Goal: Task Accomplishment & Management: Use online tool/utility

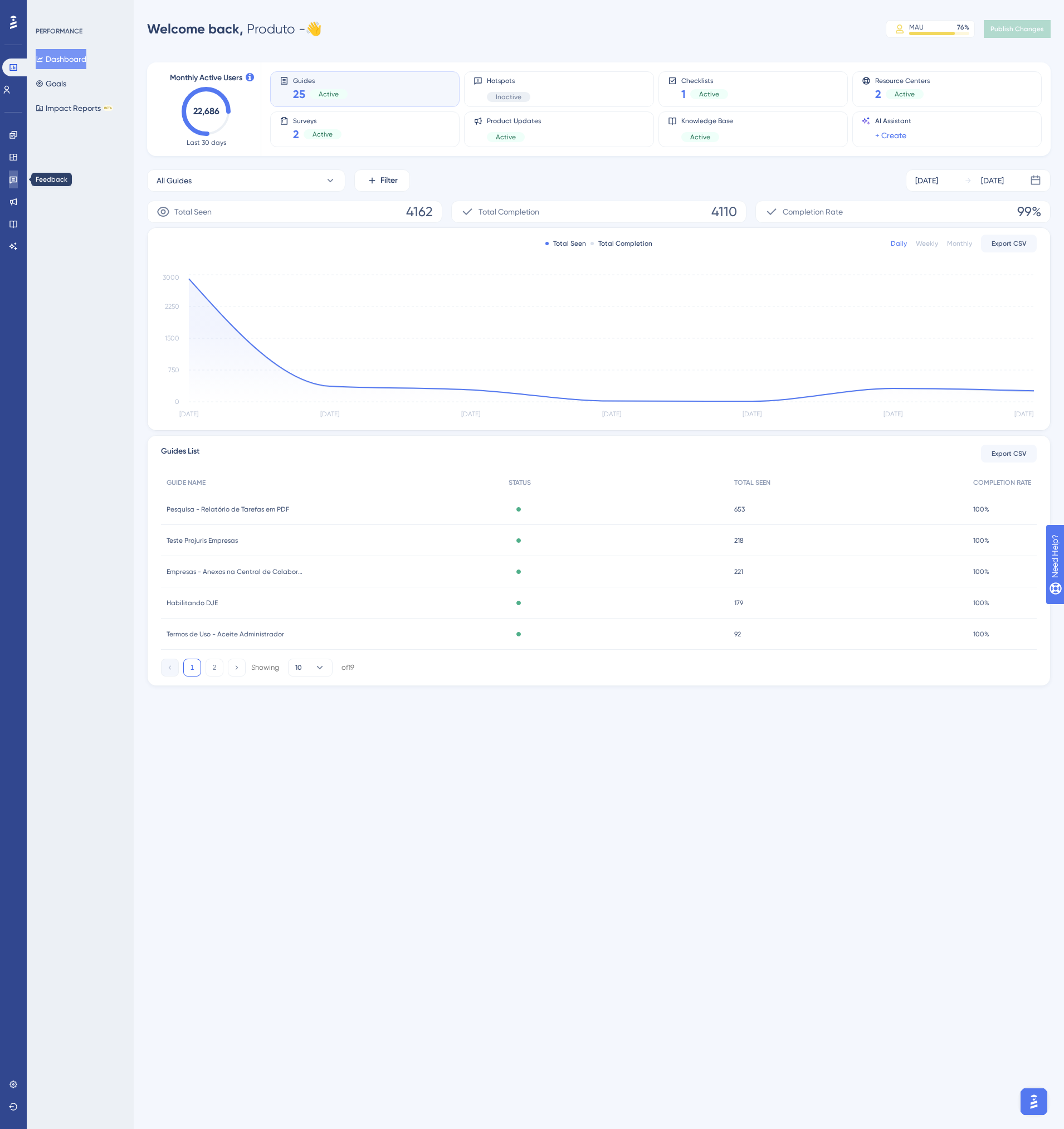
click at [13, 173] on link at bounding box center [13, 179] width 9 height 18
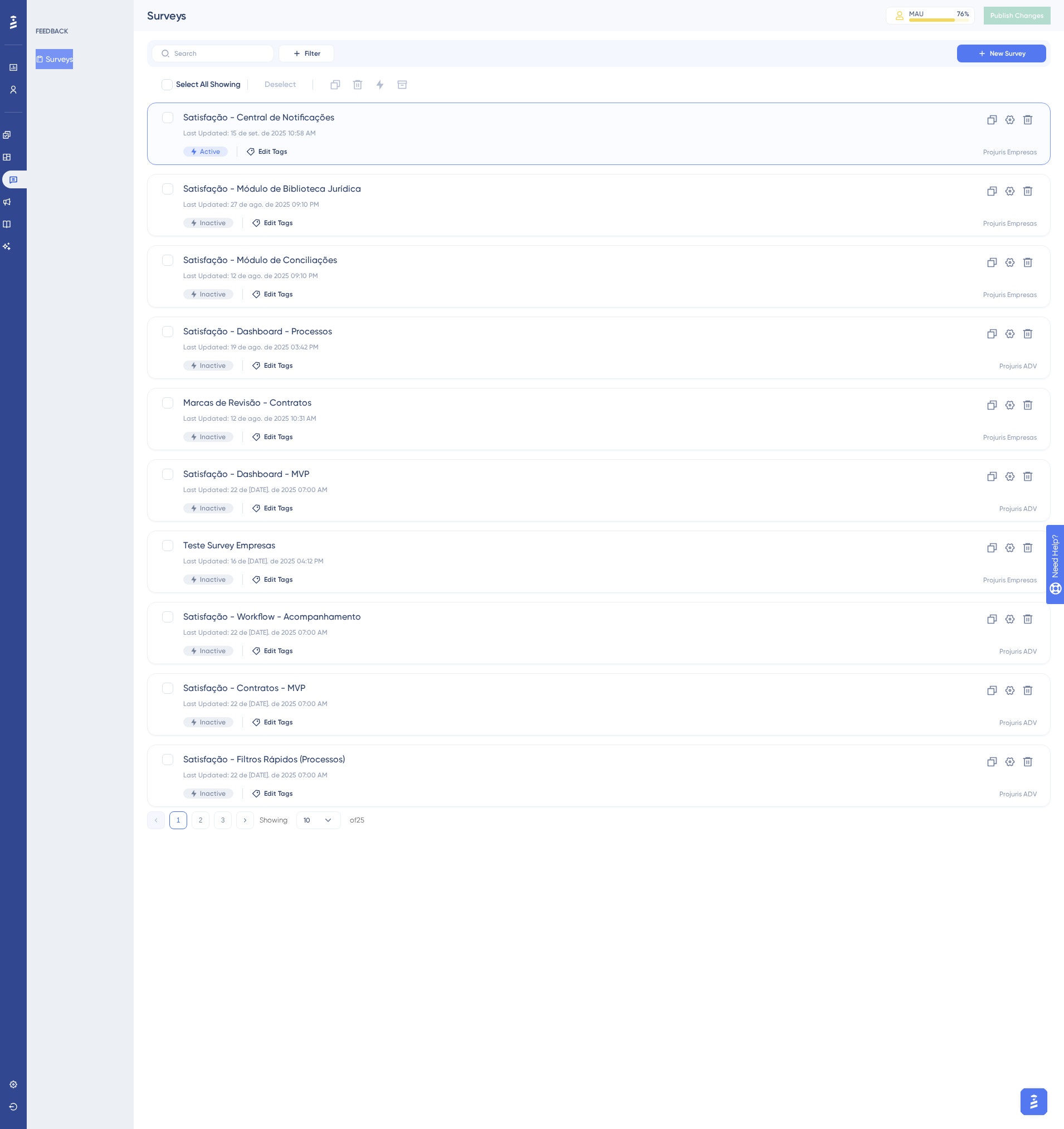
click at [354, 127] on div "Satisfação - Central de Notificações Last Updated: 15 de set. de 2025 10:58 AM …" at bounding box center [554, 134] width 742 height 45
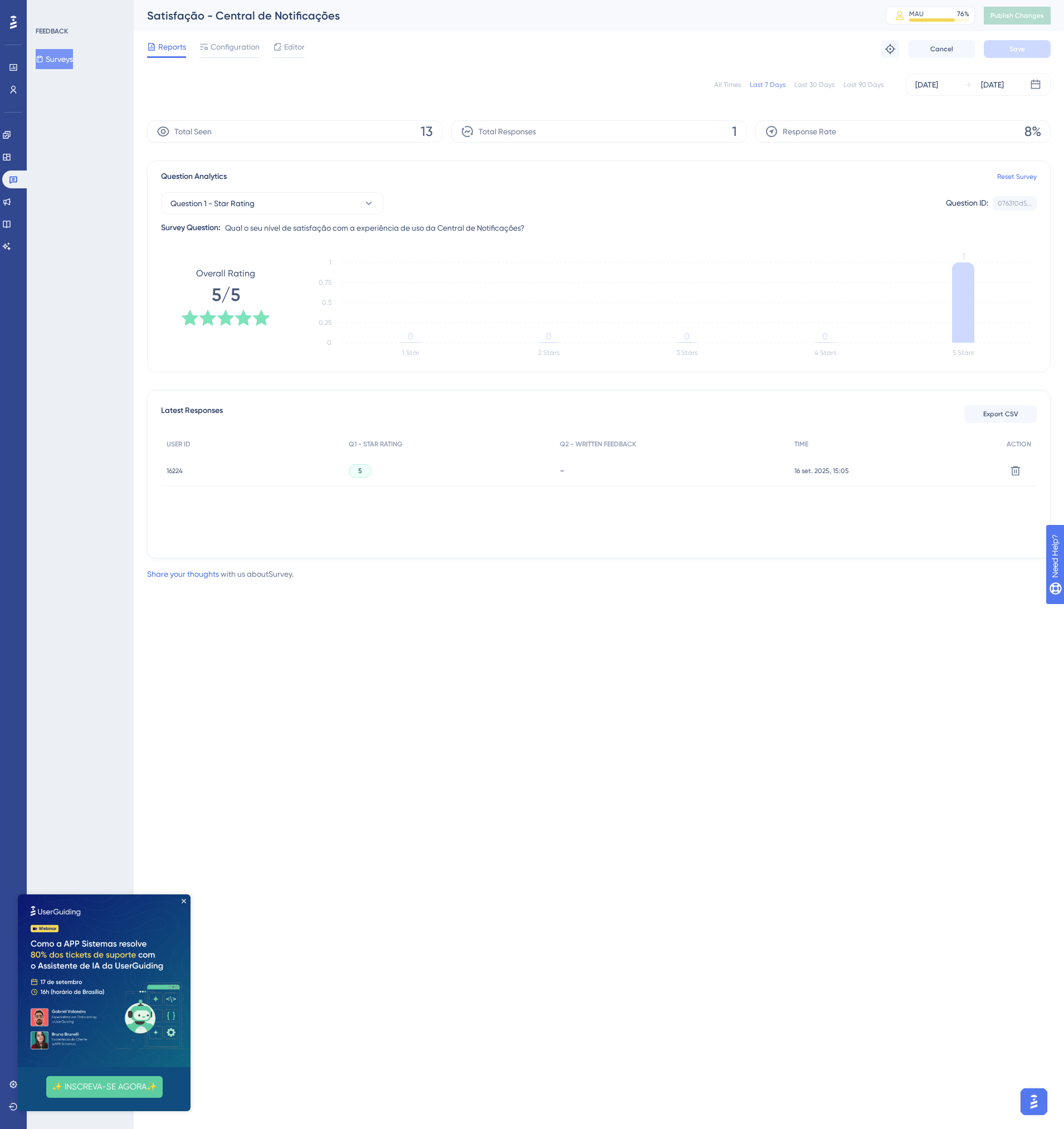
click at [167, 131] on icon at bounding box center [163, 131] width 13 height 13
click at [451, 130] on div "Total Seen 13 Total Responses 1 Response Rate 8%" at bounding box center [599, 131] width 904 height 22
click at [438, 131] on div "Total Seen 13" at bounding box center [294, 131] width 295 height 22
click at [1003, 416] on span "Export CSV" at bounding box center [1001, 414] width 35 height 9
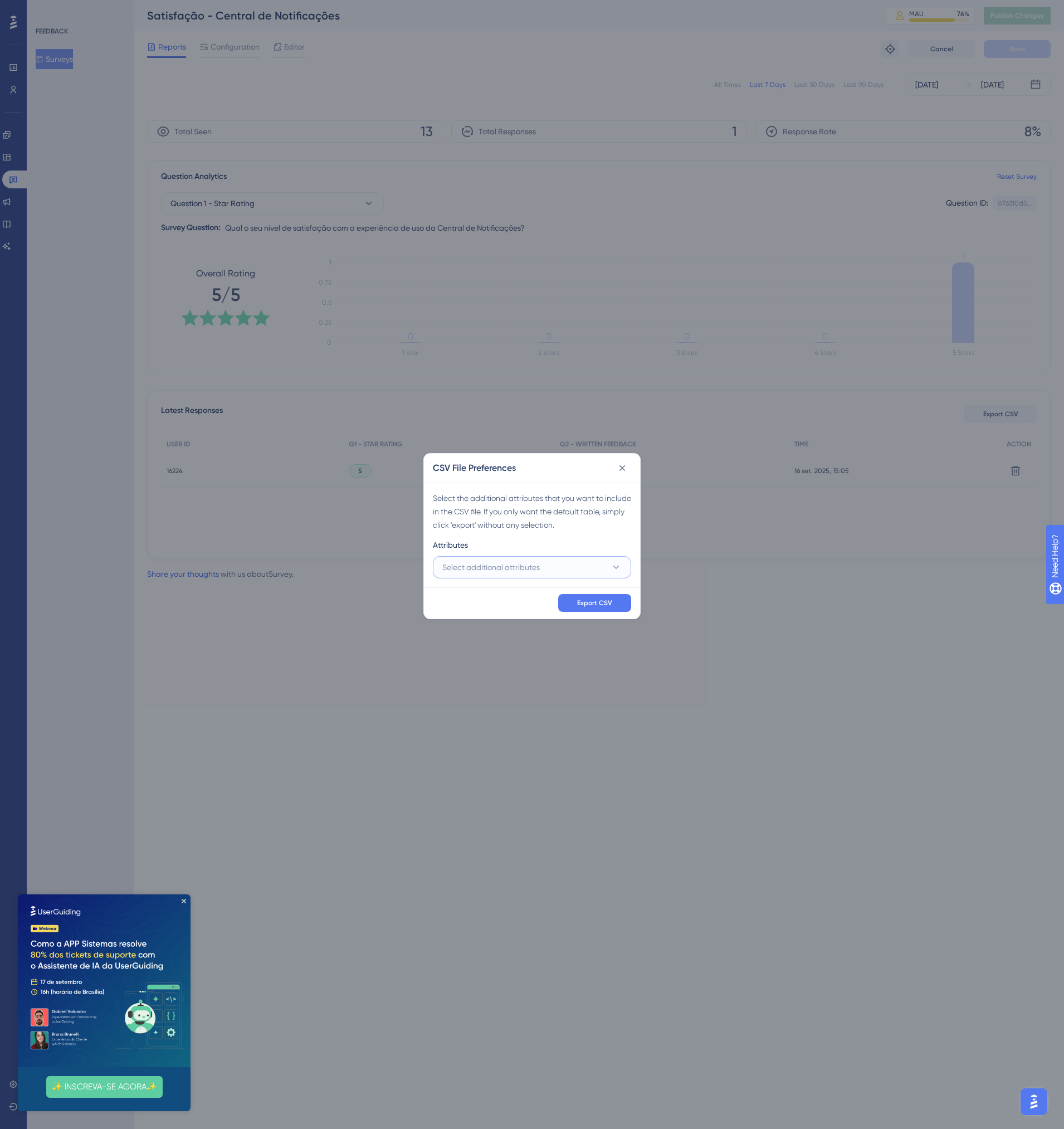
click at [550, 567] on button "Select additional attributes" at bounding box center [532, 567] width 199 height 22
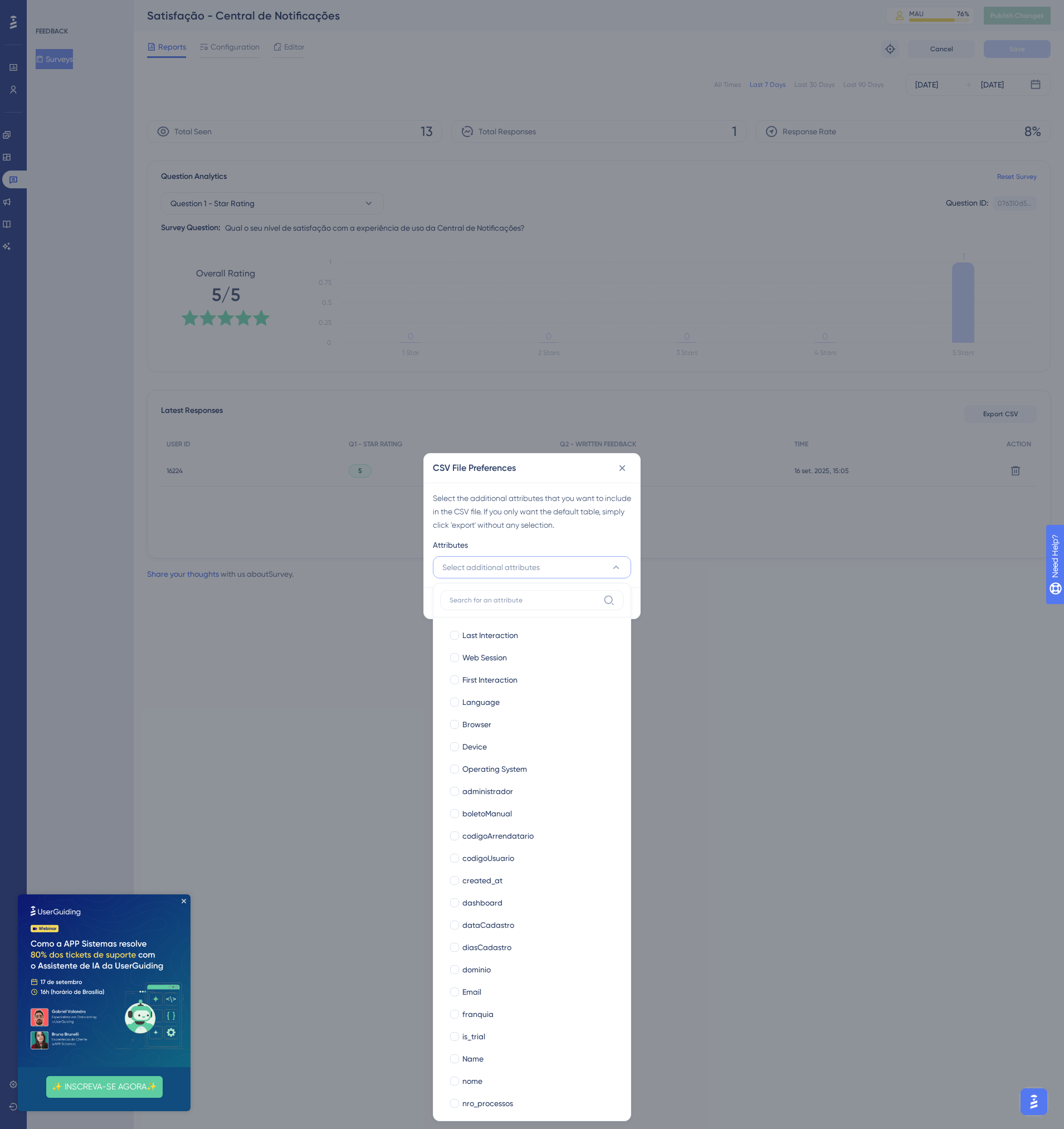
click at [722, 605] on div "CSV File Preferences Select the additional attributes that you want to include …" at bounding box center [532, 564] width 1064 height 1129
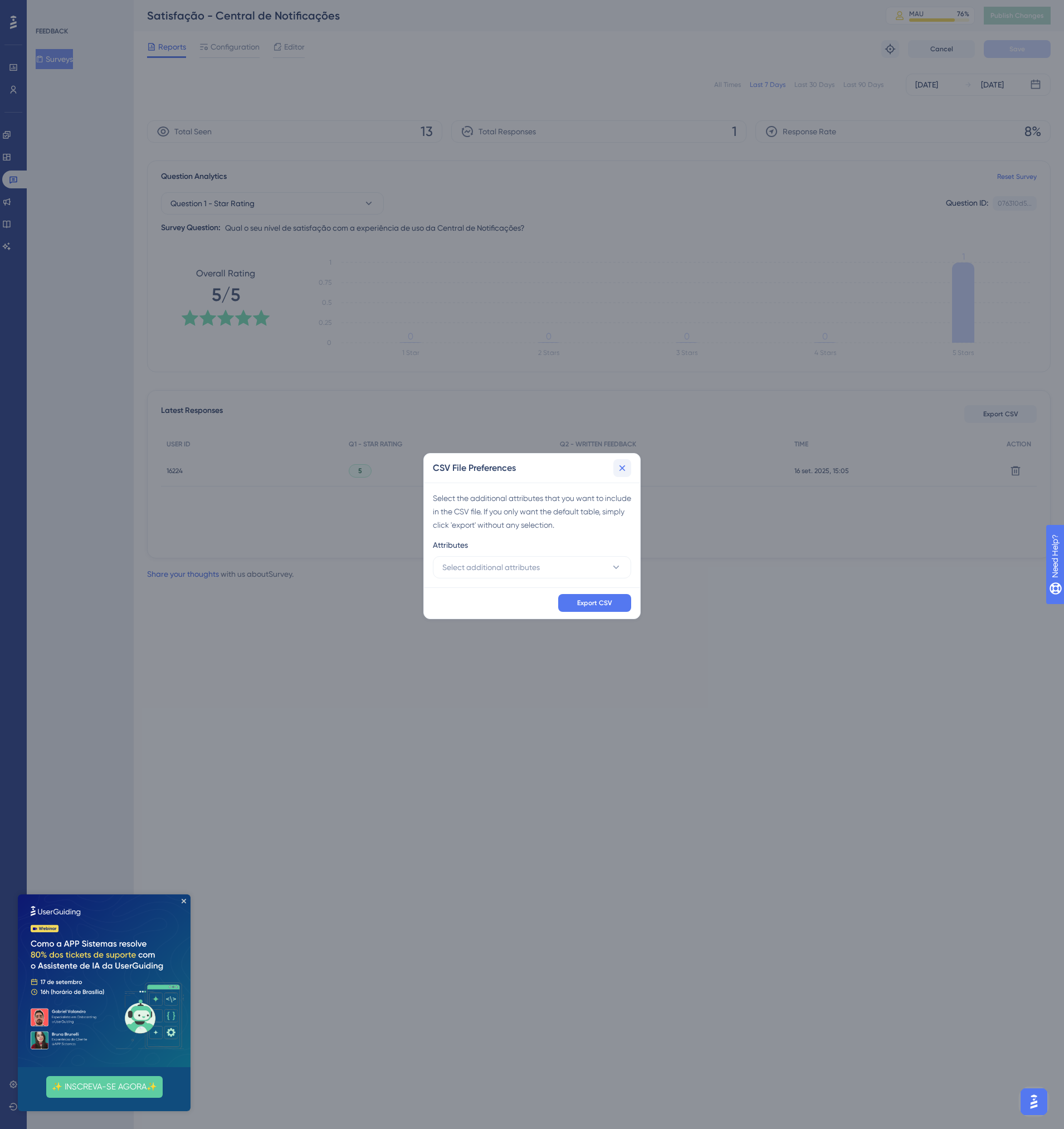
click at [628, 468] on button at bounding box center [622, 468] width 18 height 18
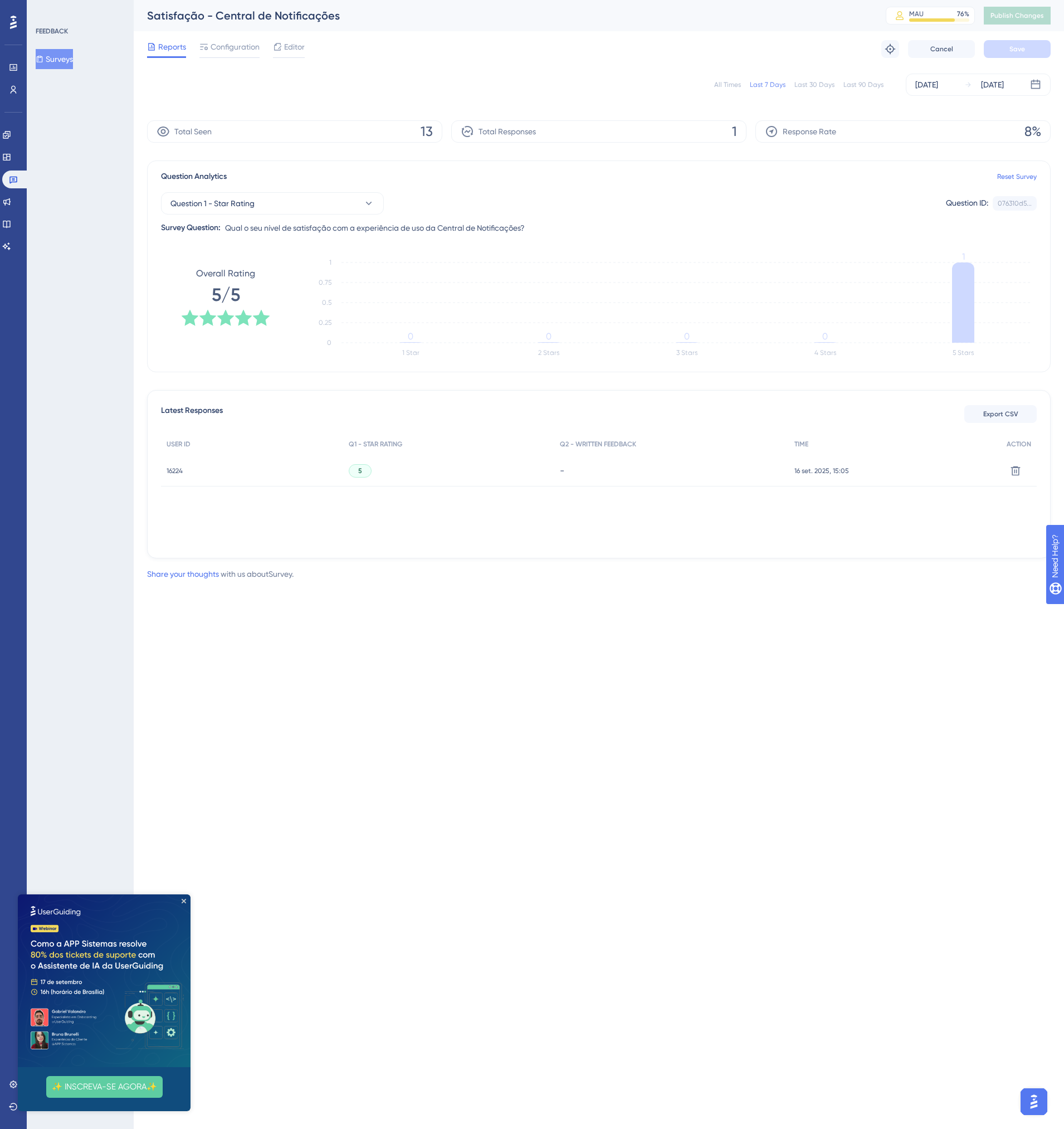
click at [823, 470] on span "16 set. 2025, 15:05" at bounding box center [821, 471] width 55 height 9
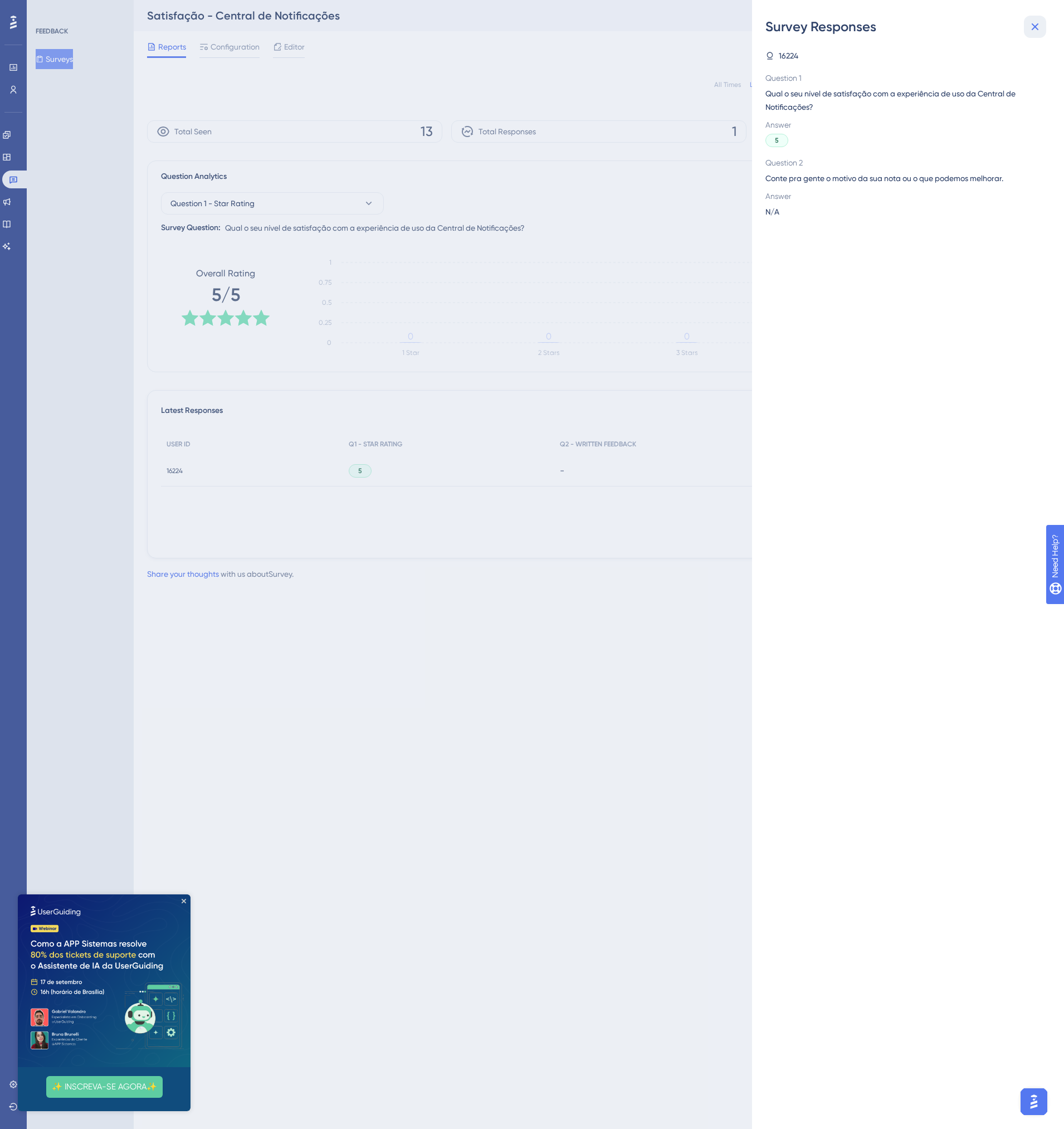
click at [1037, 23] on icon at bounding box center [1035, 26] width 13 height 13
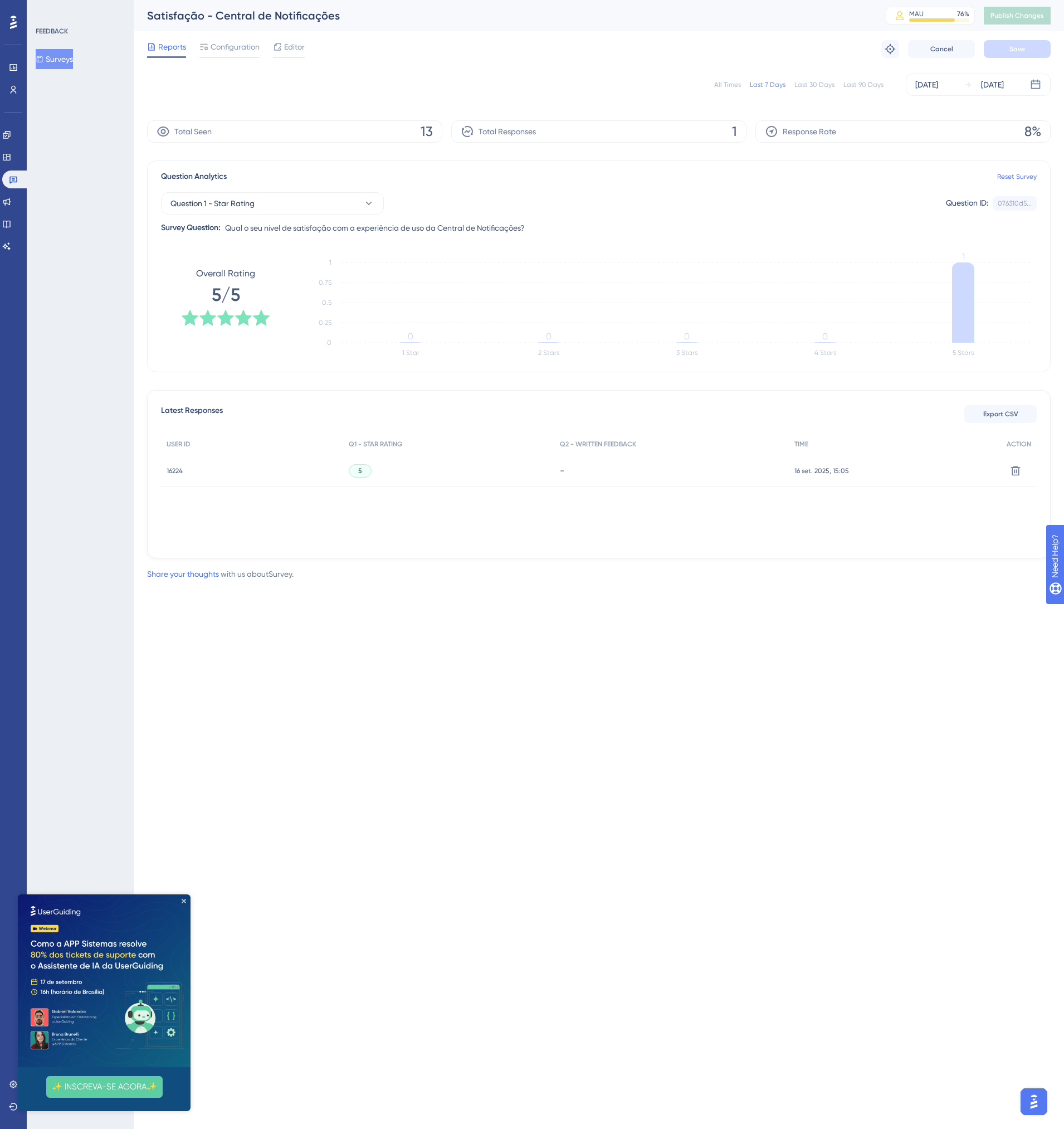
click at [177, 470] on span "16224" at bounding box center [175, 471] width 16 height 9
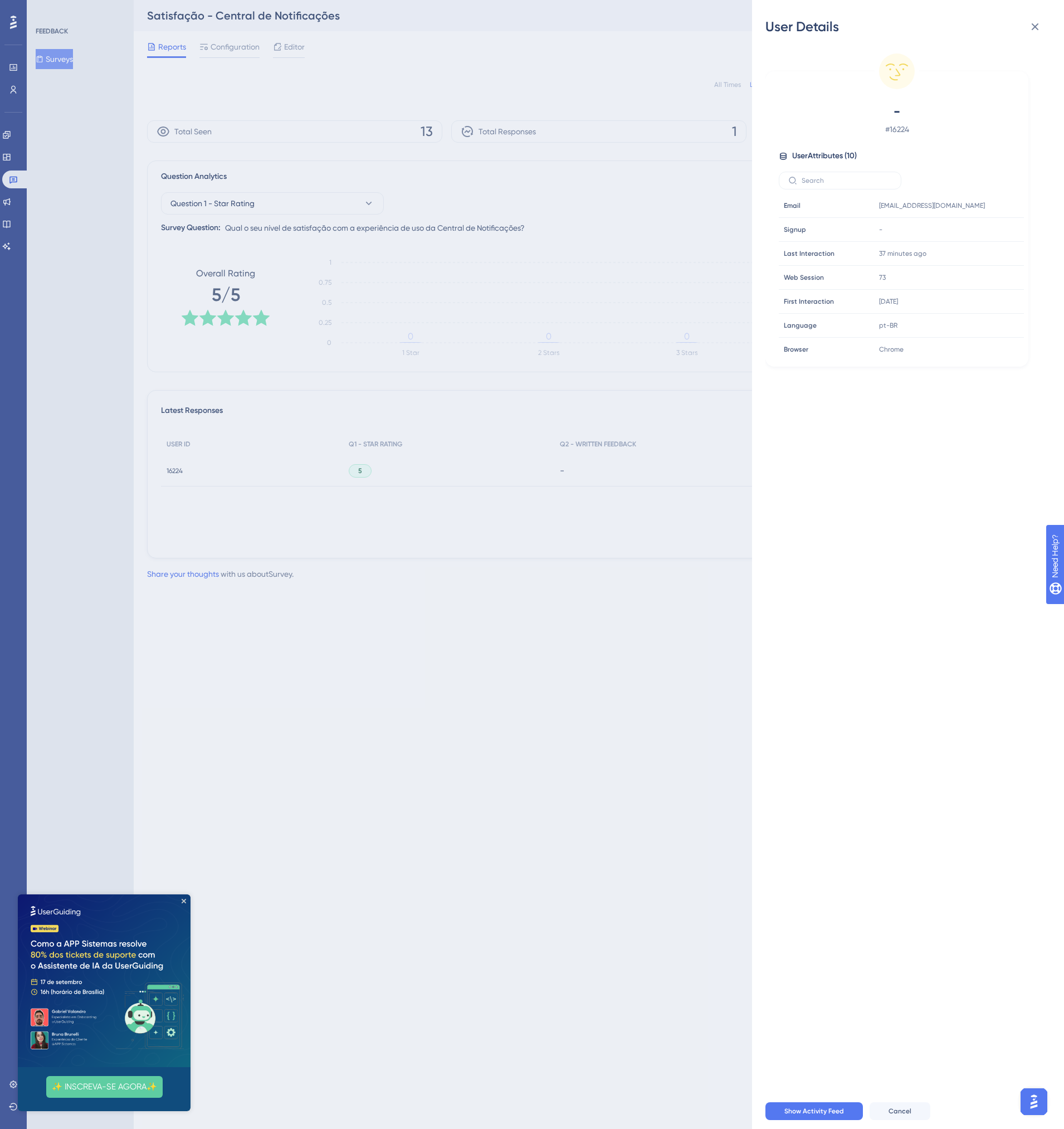
click at [615, 671] on div "User Details - # 16224 User Attributes ( 10 ) Email Email [EMAIL_ADDRESS][DOMAI…" at bounding box center [532, 564] width 1064 height 1129
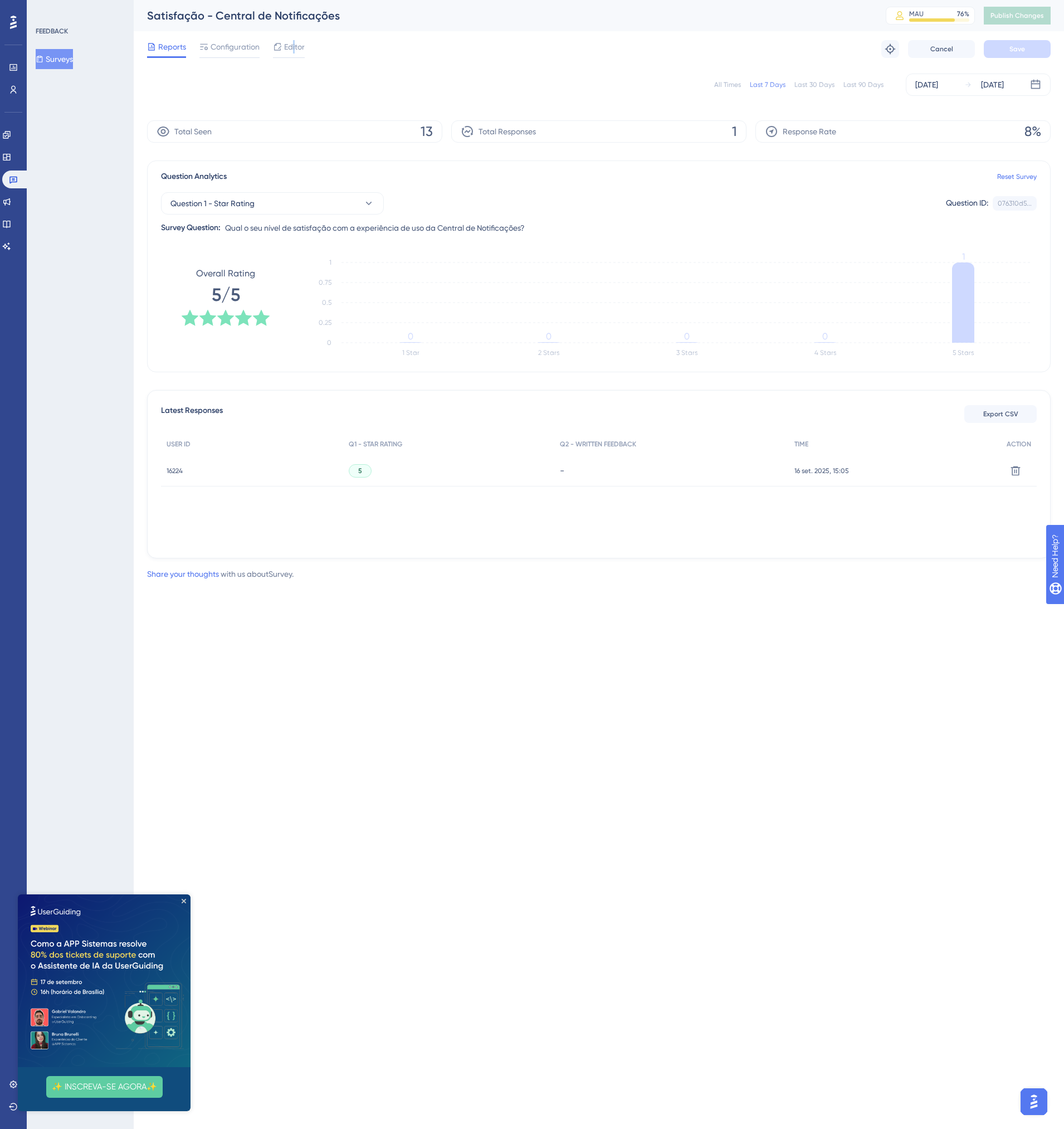
click at [294, 48] on span "Editor" at bounding box center [294, 47] width 21 height 13
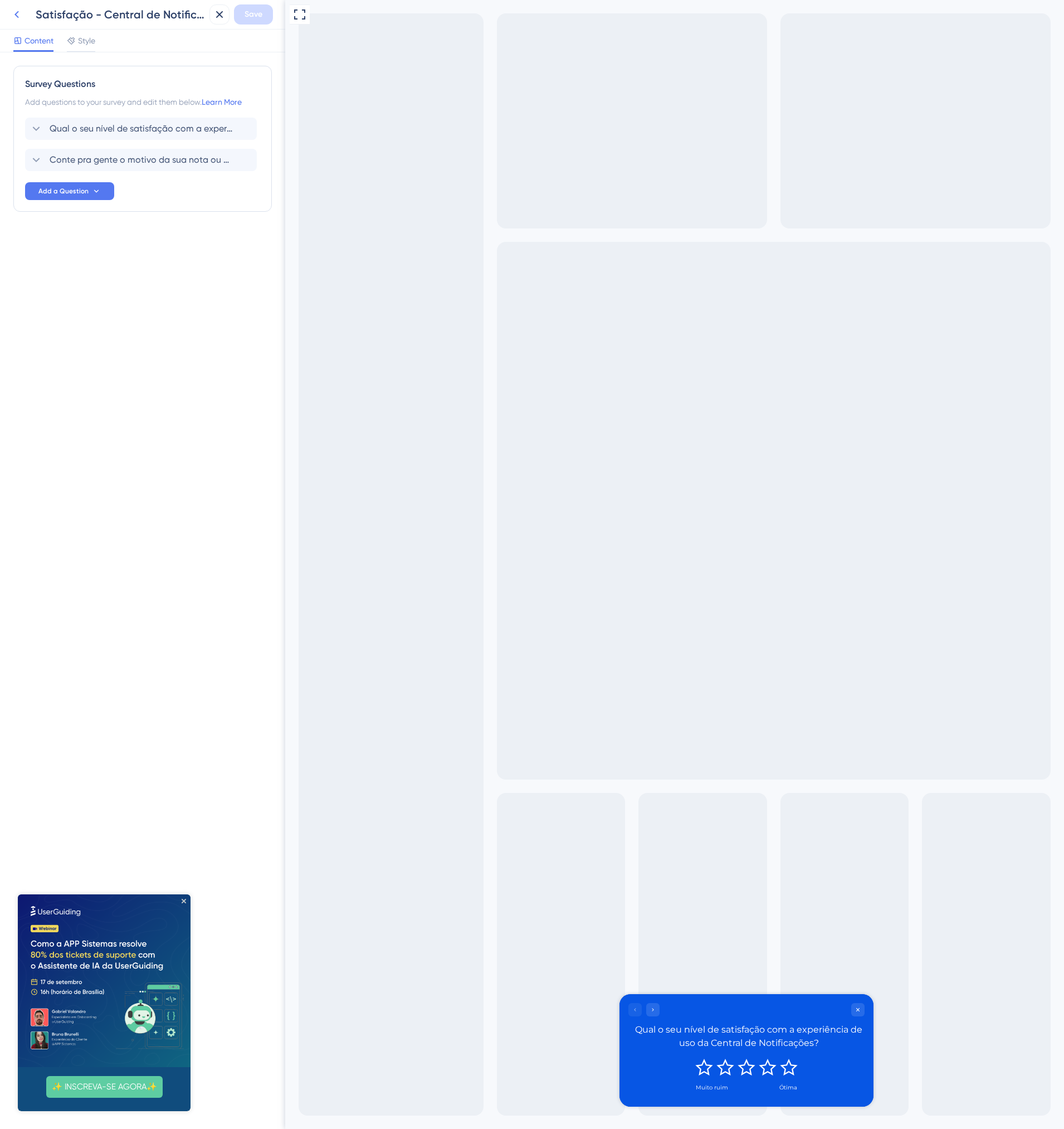
click at [18, 14] on icon at bounding box center [16, 14] width 13 height 13
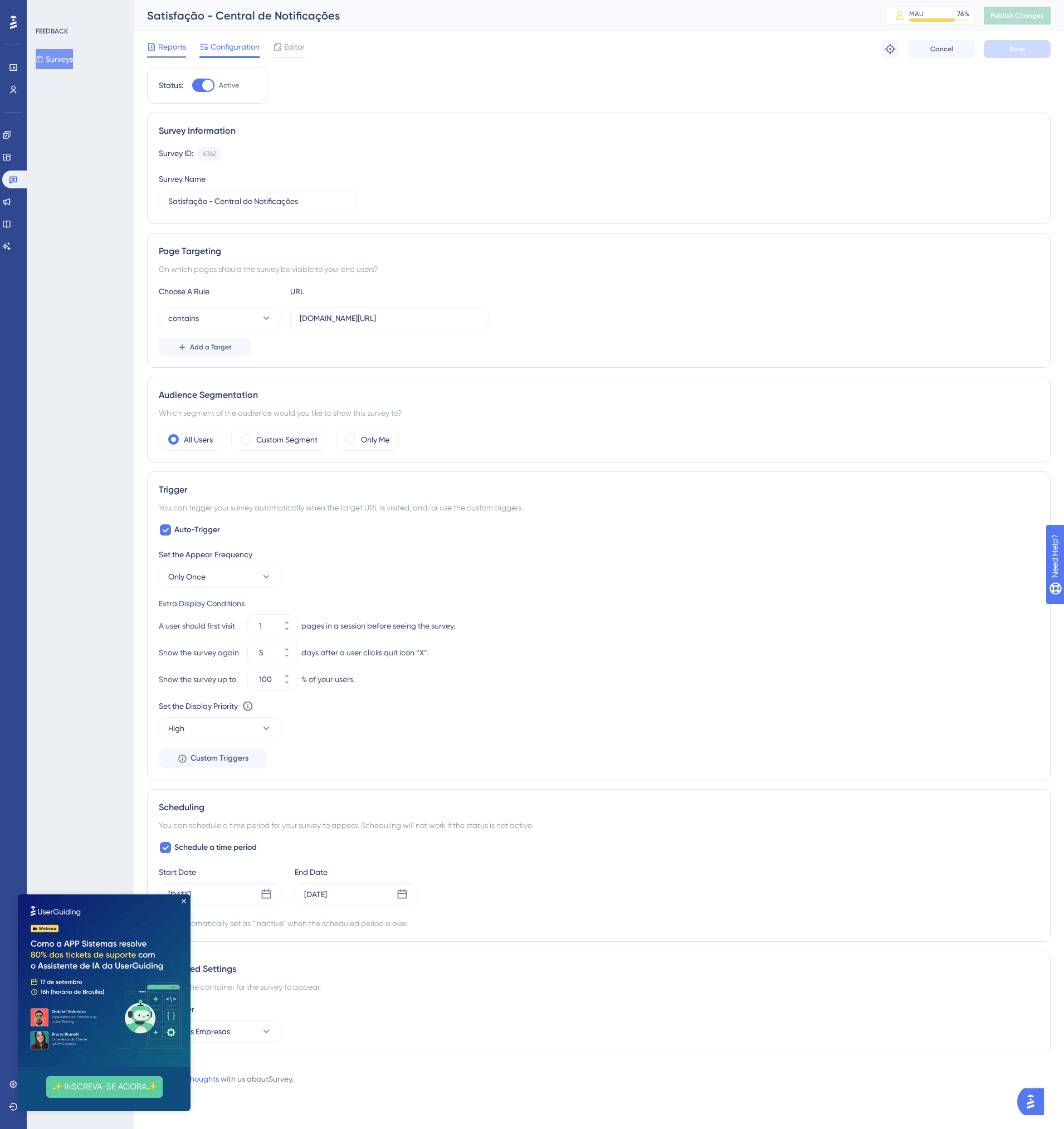
click at [164, 41] on span "Reports" at bounding box center [172, 47] width 28 height 13
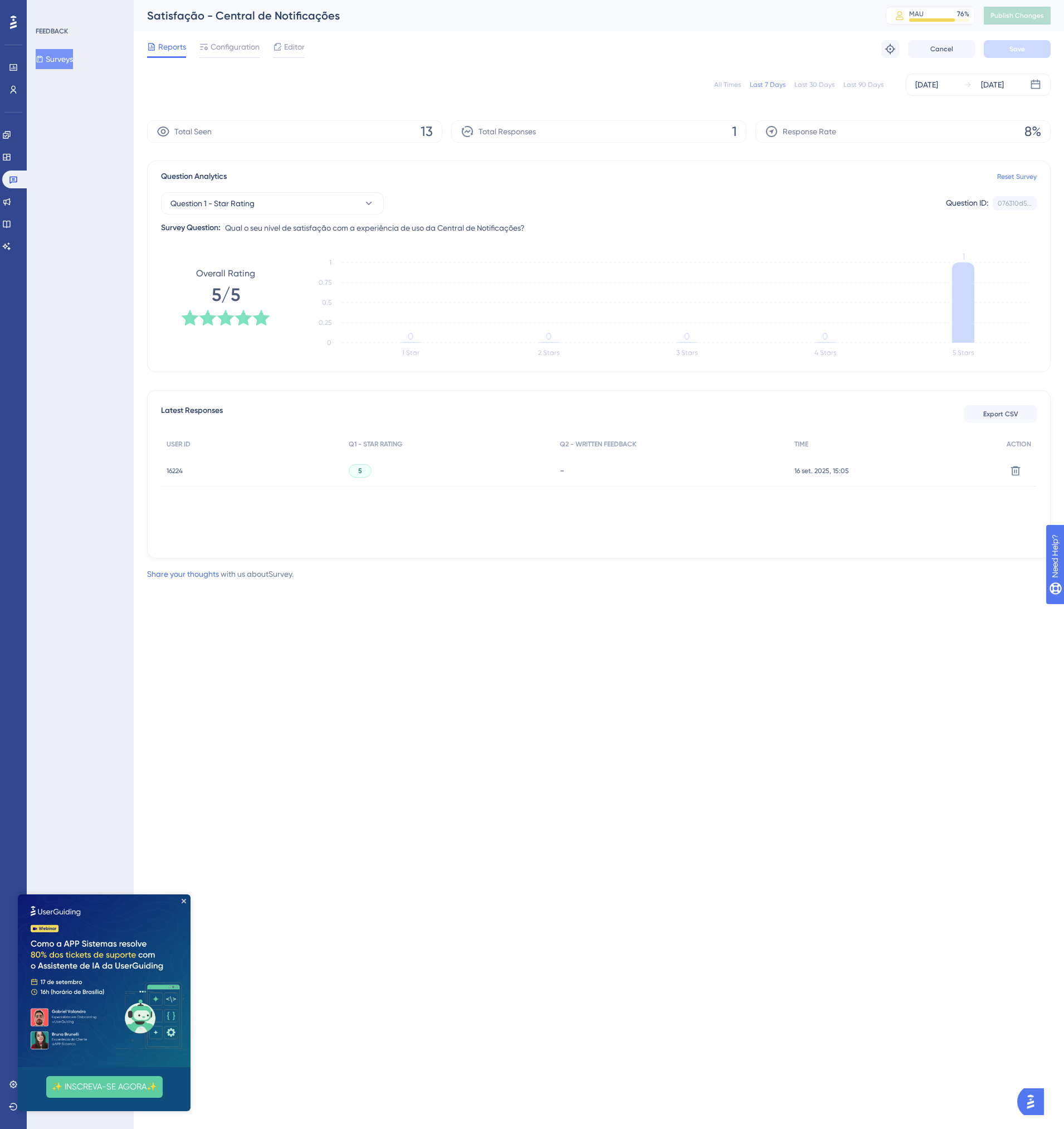
click at [173, 136] on div "Total Seen" at bounding box center [183, 131] width 55 height 13
click at [359, 472] on span "5" at bounding box center [360, 471] width 4 height 9
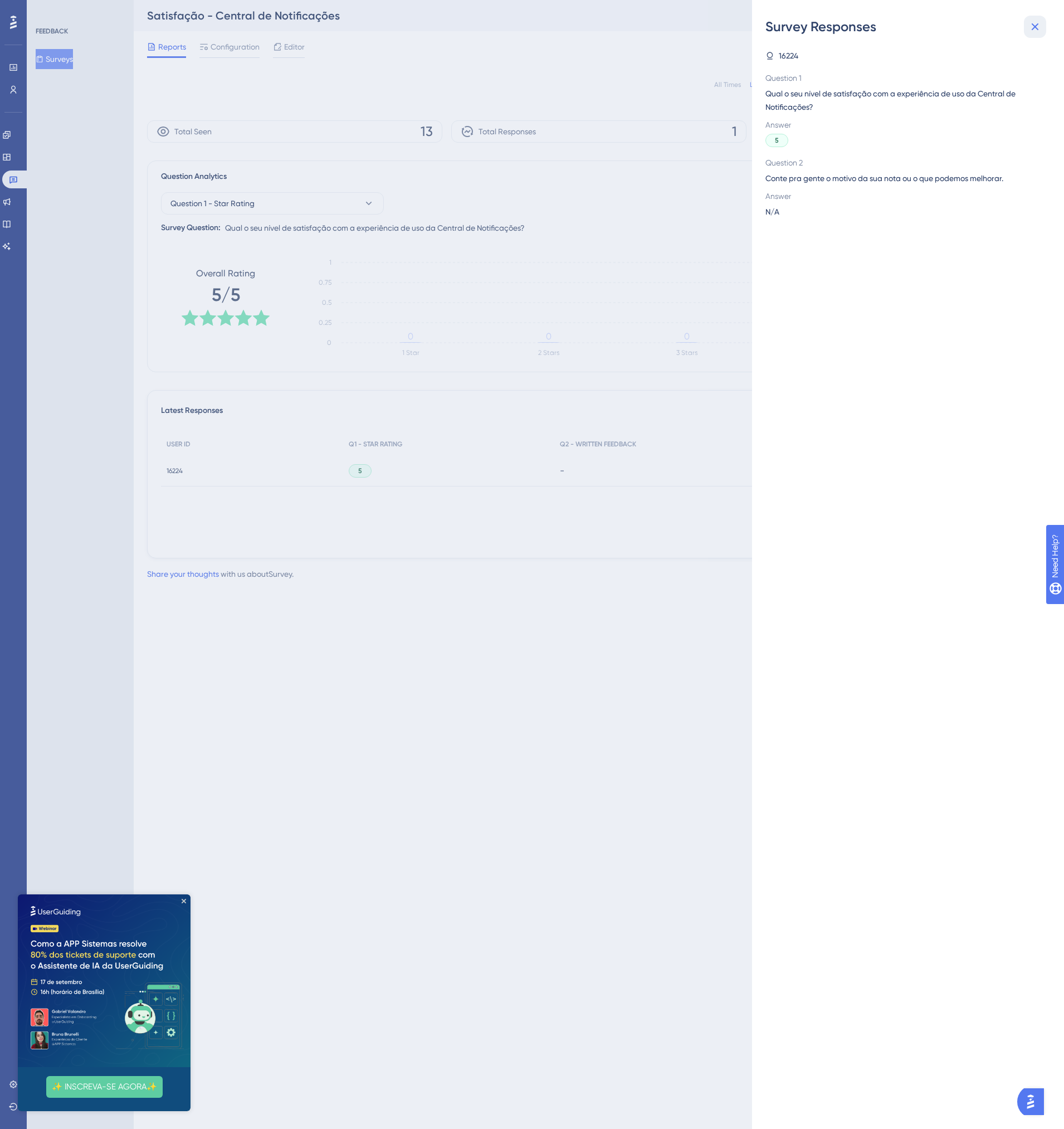
click at [1033, 21] on icon at bounding box center [1035, 26] width 13 height 13
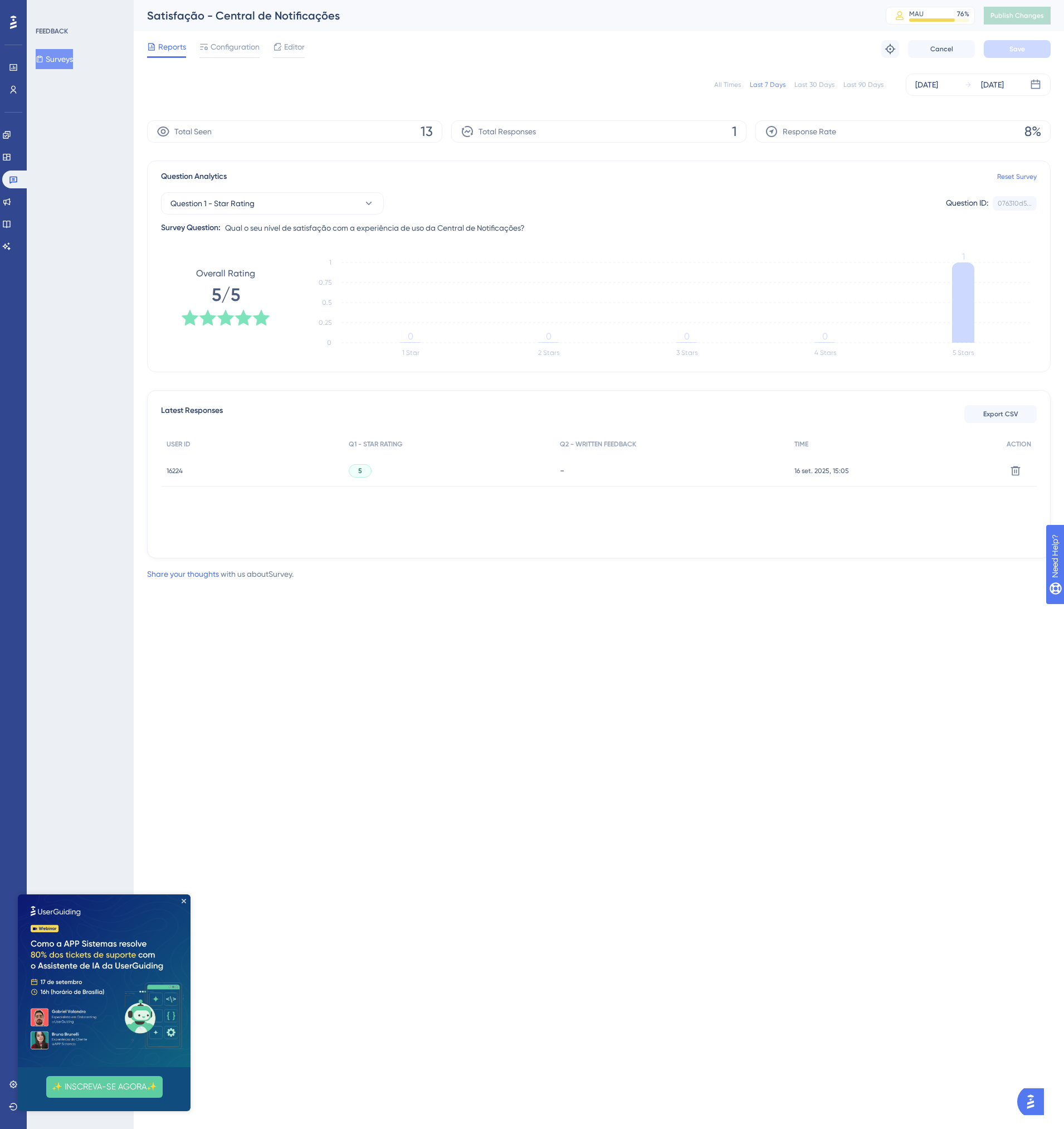
click at [174, 468] on span "16224" at bounding box center [175, 471] width 16 height 9
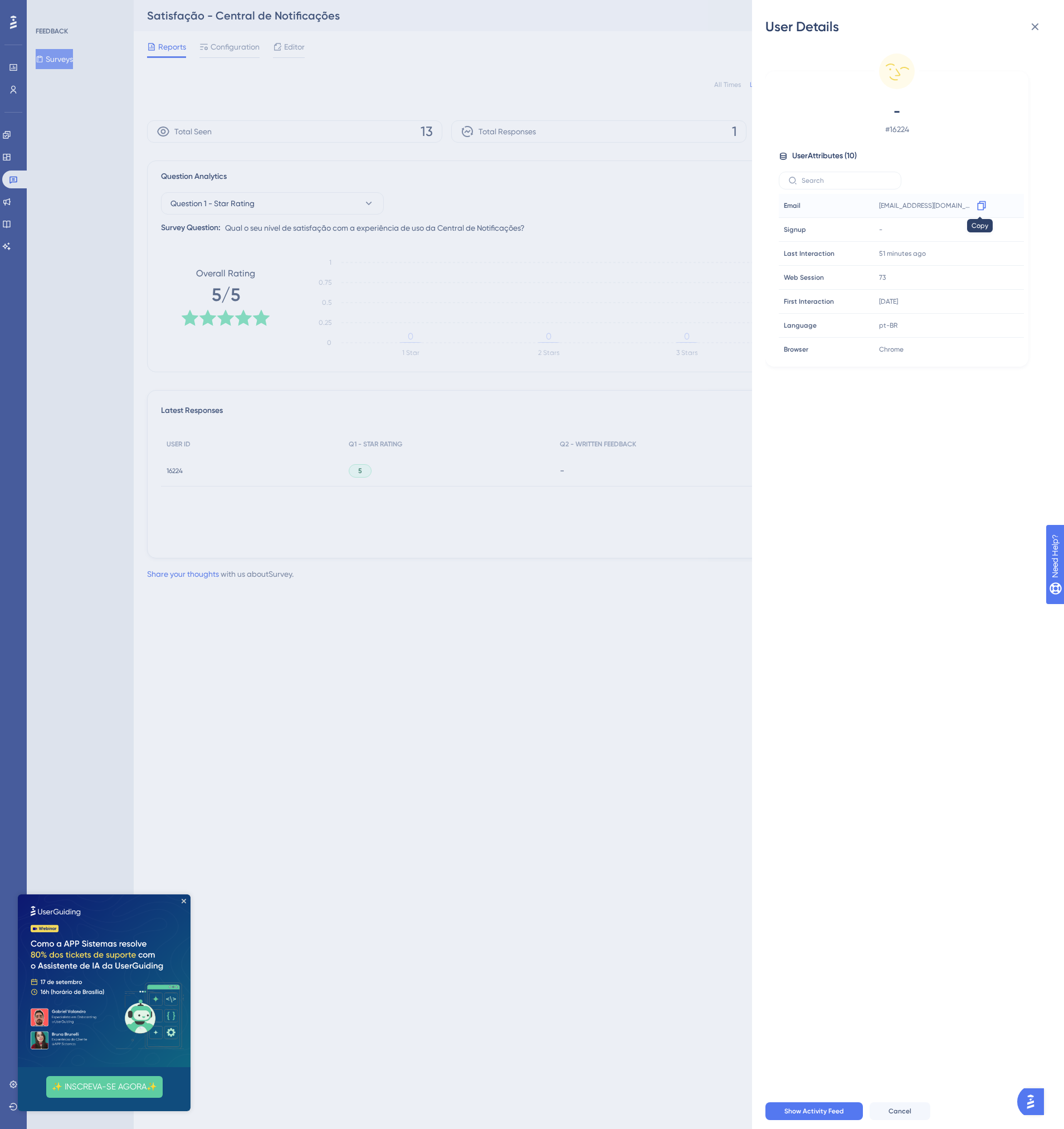
click at [981, 207] on icon at bounding box center [981, 206] width 11 height 11
